Goal: Information Seeking & Learning: Check status

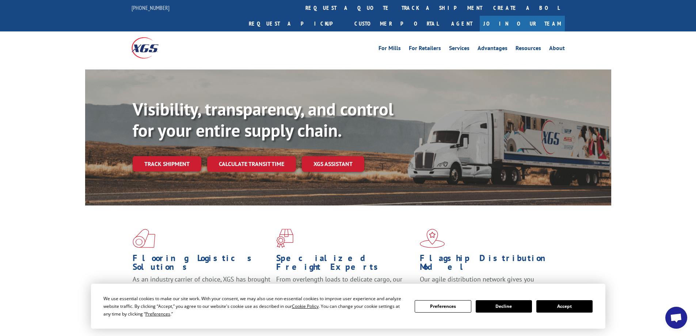
click at [396, 7] on link "track a shipment" at bounding box center [442, 8] width 92 height 16
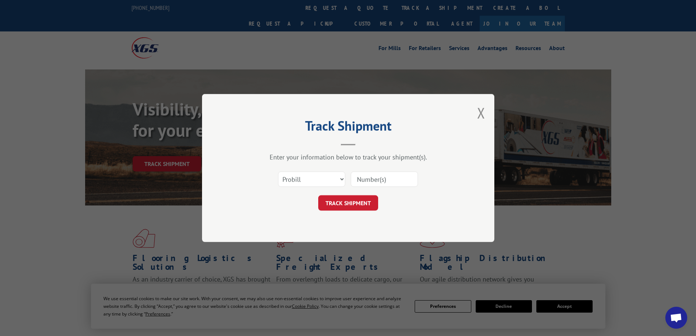
click at [370, 178] on input at bounding box center [384, 178] width 67 height 15
paste input "17664837"
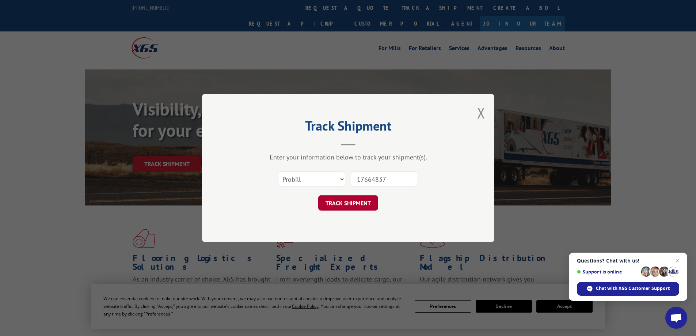
type input "17664837"
click at [361, 207] on button "TRACK SHIPMENT" at bounding box center [348, 202] width 60 height 15
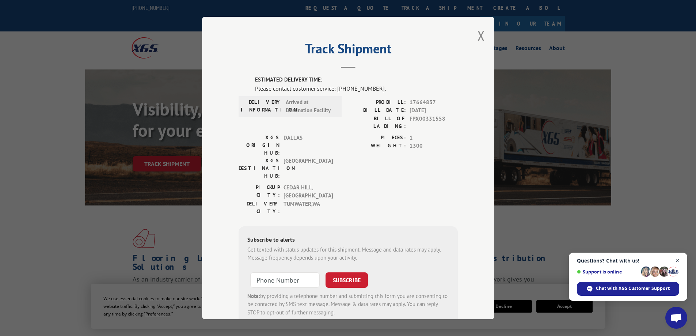
click at [676, 261] on span "Close chat" at bounding box center [677, 260] width 9 height 9
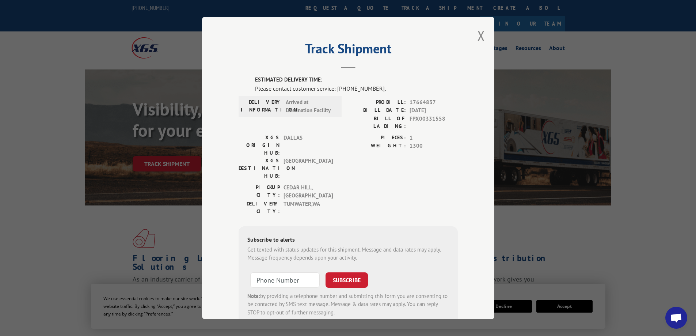
click at [289, 157] on span "[GEOGRAPHIC_DATA]" at bounding box center [307, 168] width 49 height 23
click at [356, 183] on div "PICKUP CITY: [GEOGRAPHIC_DATA] , [GEOGRAPHIC_DATA] [GEOGRAPHIC_DATA]: [GEOGRAPH…" at bounding box center [347, 200] width 219 height 35
click at [421, 118] on span "FPX00331558" at bounding box center [433, 122] width 48 height 15
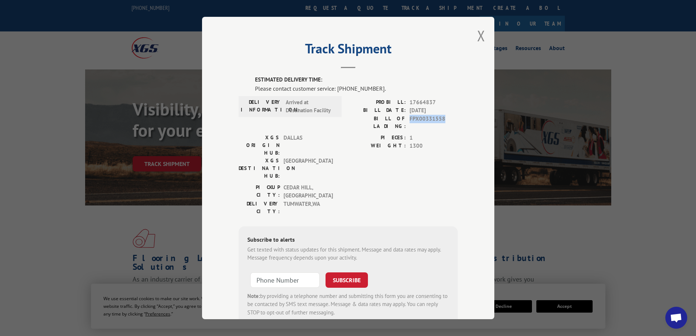
click at [421, 118] on span "FPX00331558" at bounding box center [433, 122] width 48 height 15
click at [477, 35] on button "Close modal" at bounding box center [481, 35] width 8 height 19
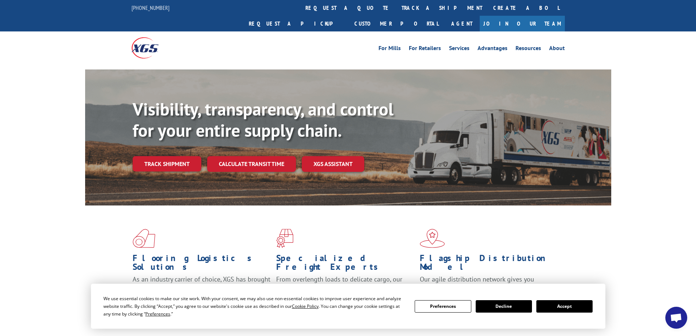
click at [526, 148] on div "Visibility, transparency, and control for your entire supply chain. Track shipm…" at bounding box center [372, 150] width 478 height 102
